Goal: Task Accomplishment & Management: Use online tool/utility

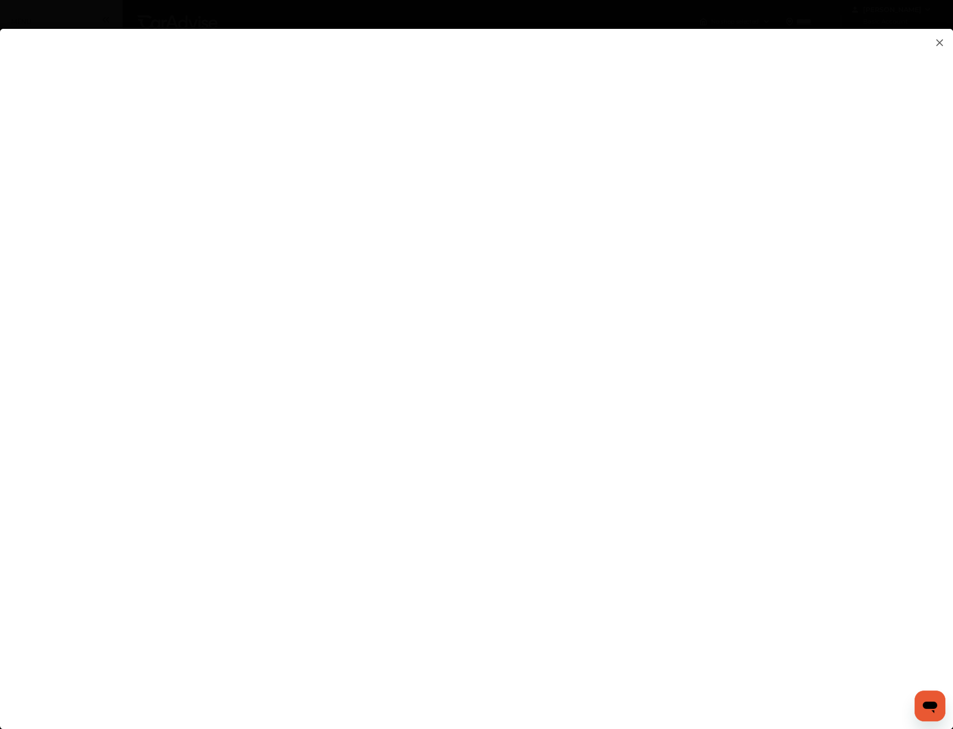
click at [939, 43] on img at bounding box center [940, 43] width 12 height 12
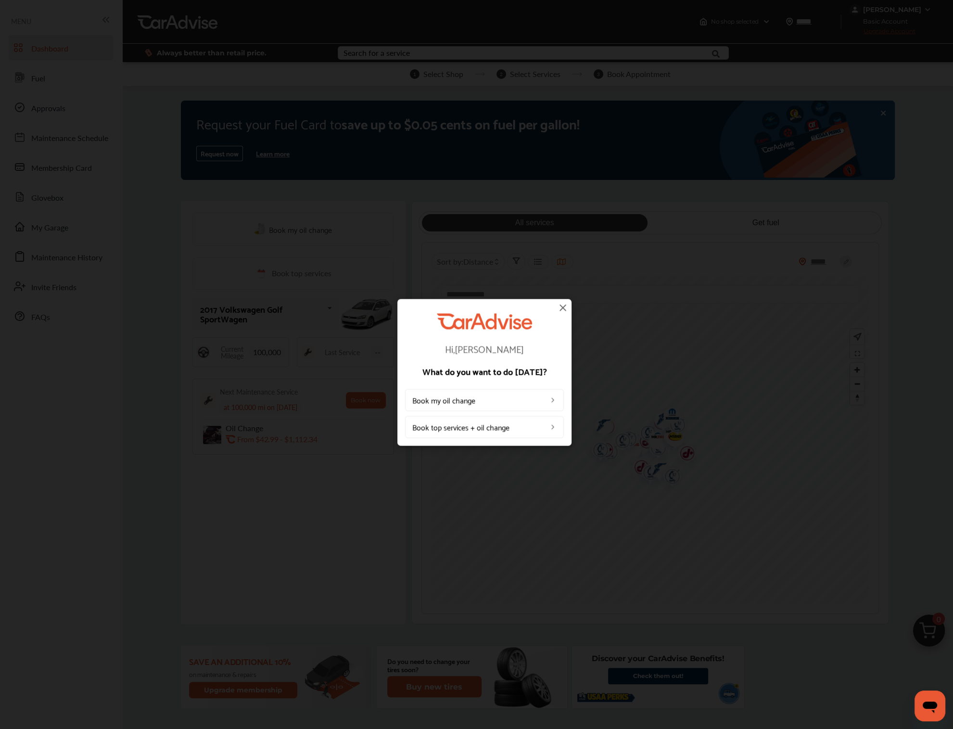
click at [544, 431] on link "Book top services + oil change" at bounding box center [484, 427] width 159 height 22
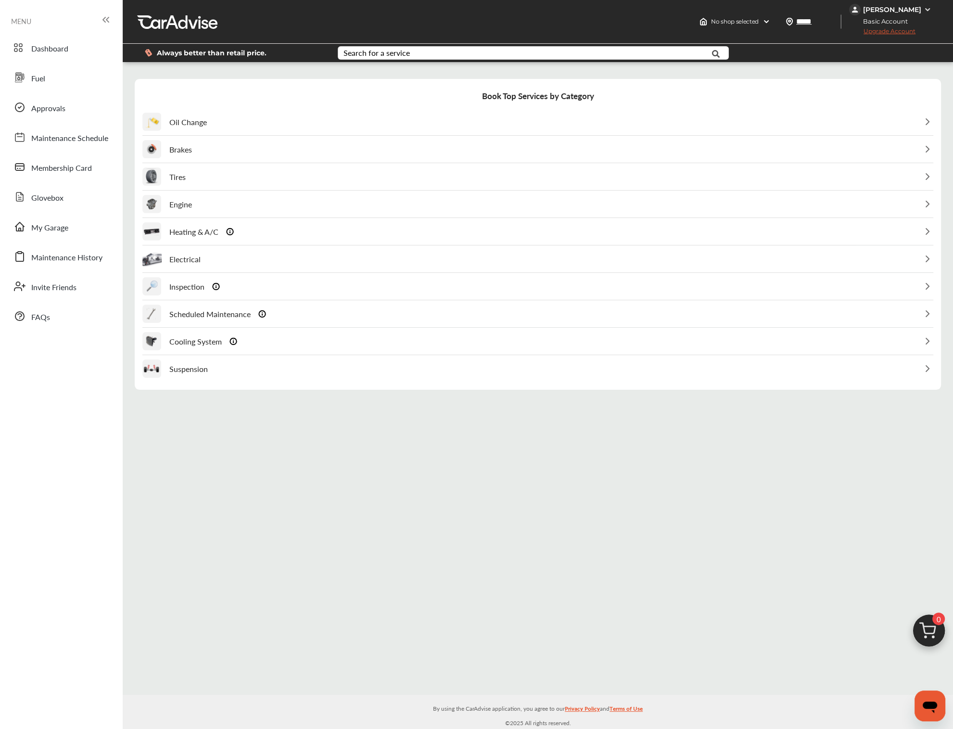
click at [185, 370] on div "Suspension" at bounding box center [174, 369] width 65 height 26
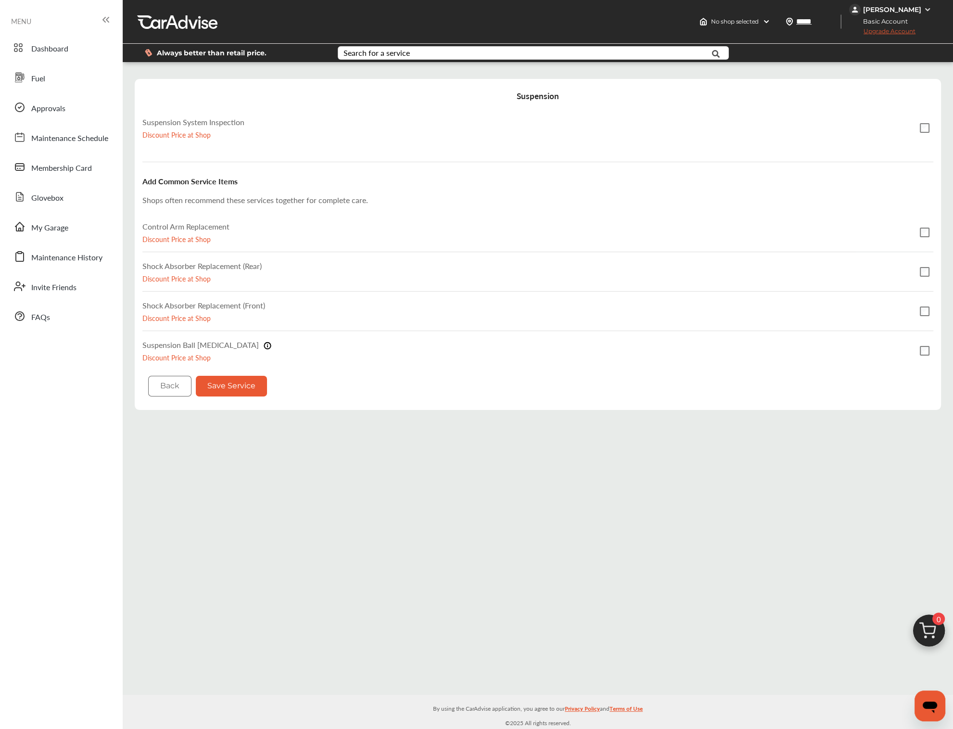
click at [178, 403] on div "Suspension Suspension System Inspection Discount Price at Shop Add Common Servi…" at bounding box center [538, 244] width 807 height 331
click at [177, 381] on button "Back" at bounding box center [169, 386] width 43 height 21
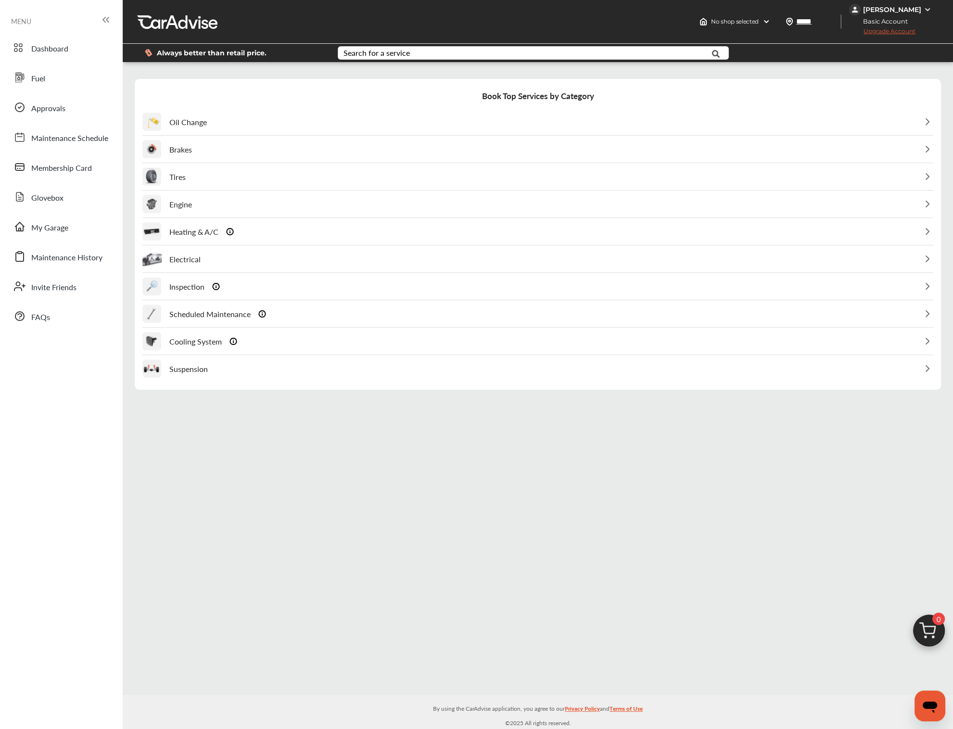
click at [175, 121] on p "Oil Change" at bounding box center [188, 121] width 38 height 11
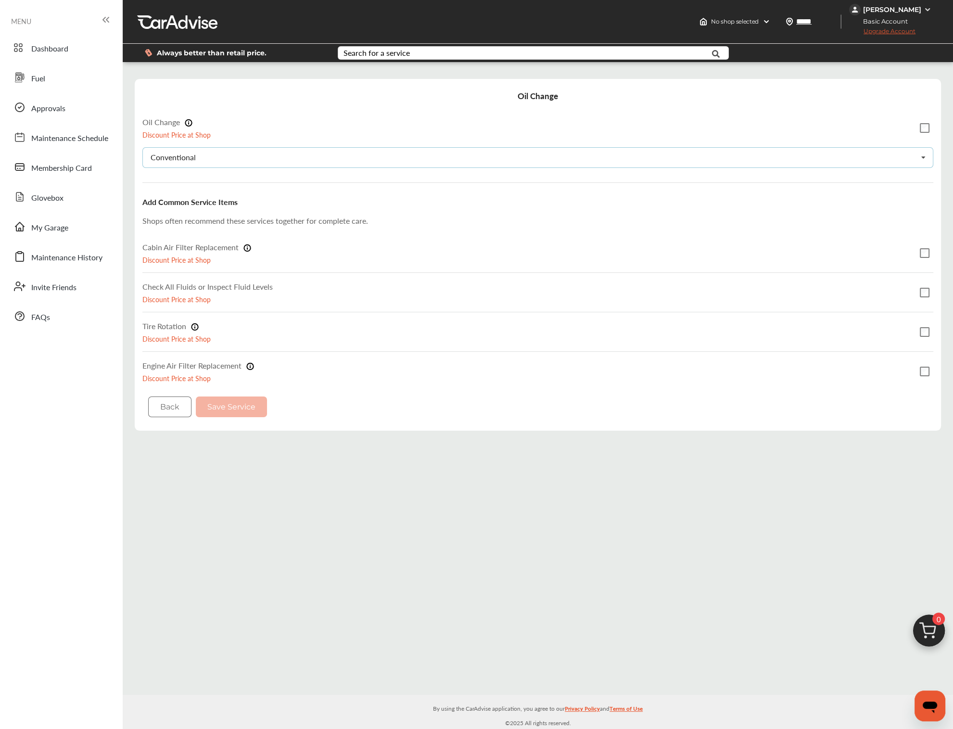
click at [185, 158] on div "Conventional" at bounding box center [173, 158] width 45 height 8
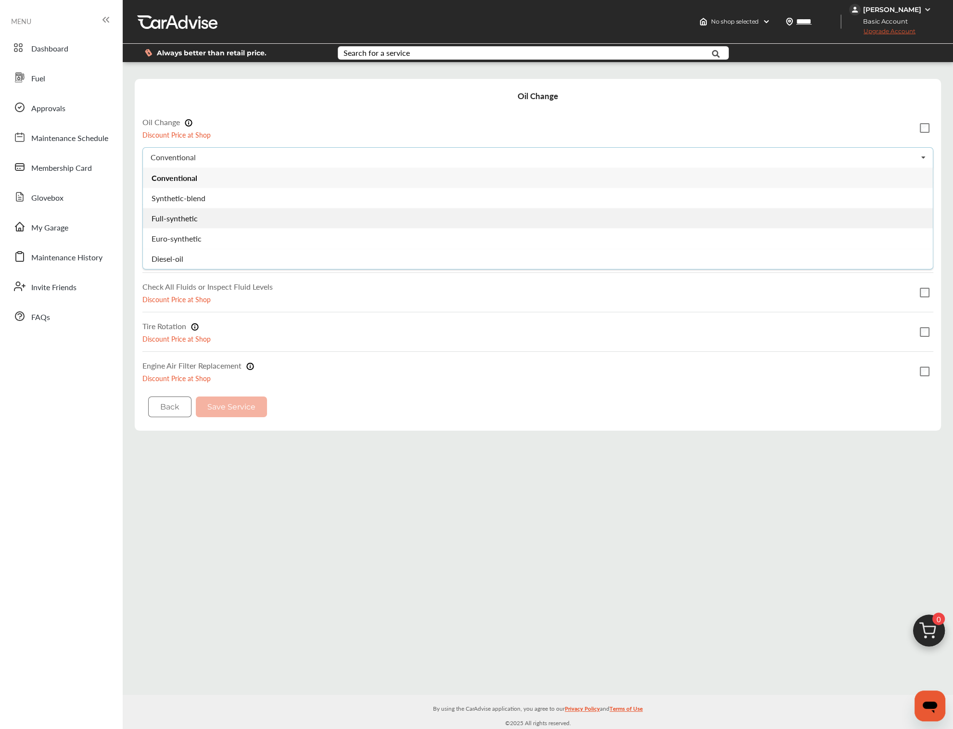
click at [179, 220] on span "Full-synthetic" at bounding box center [175, 218] width 46 height 11
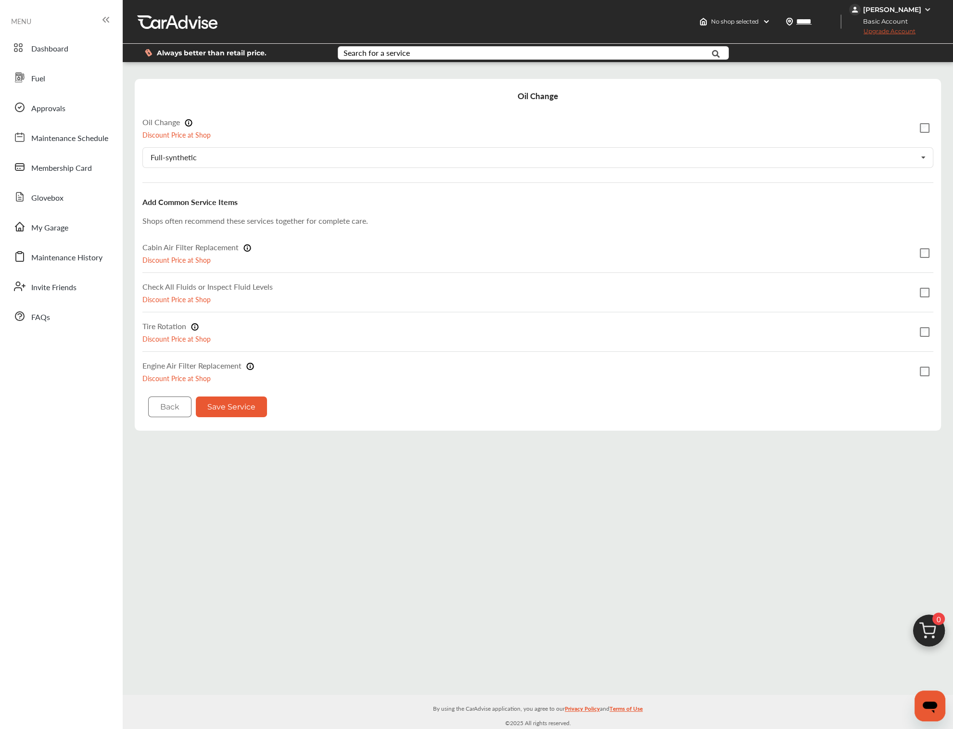
click at [235, 404] on button "Save Service" at bounding box center [231, 407] width 71 height 21
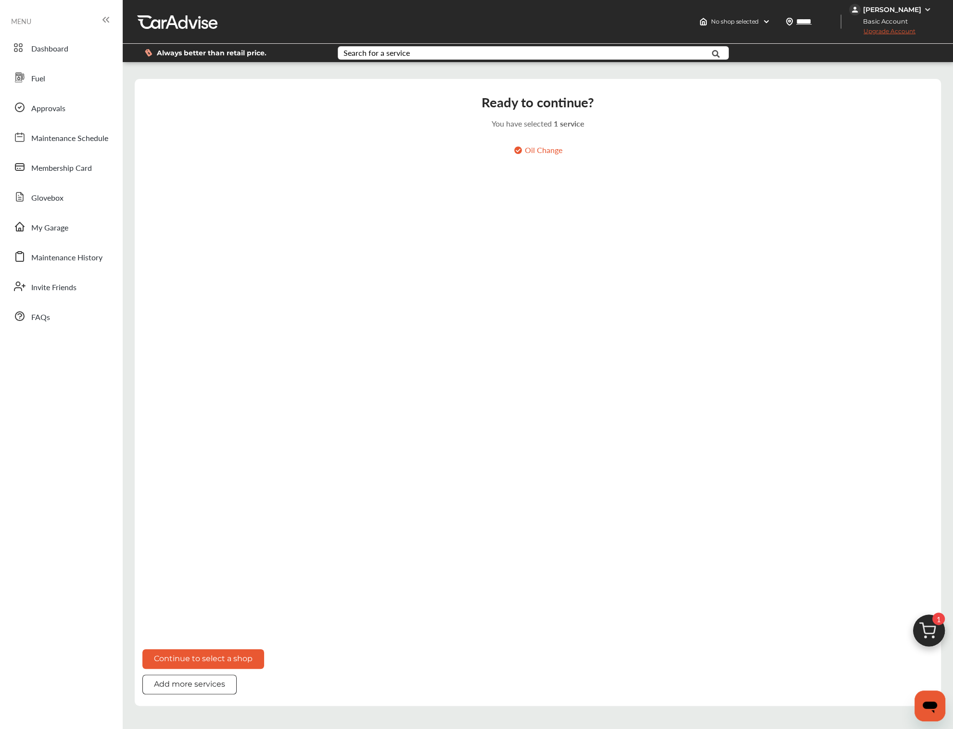
click at [214, 659] on button "Continue to select a shop" at bounding box center [203, 659] width 122 height 20
